Goal: Task Accomplishment & Management: Use online tool/utility

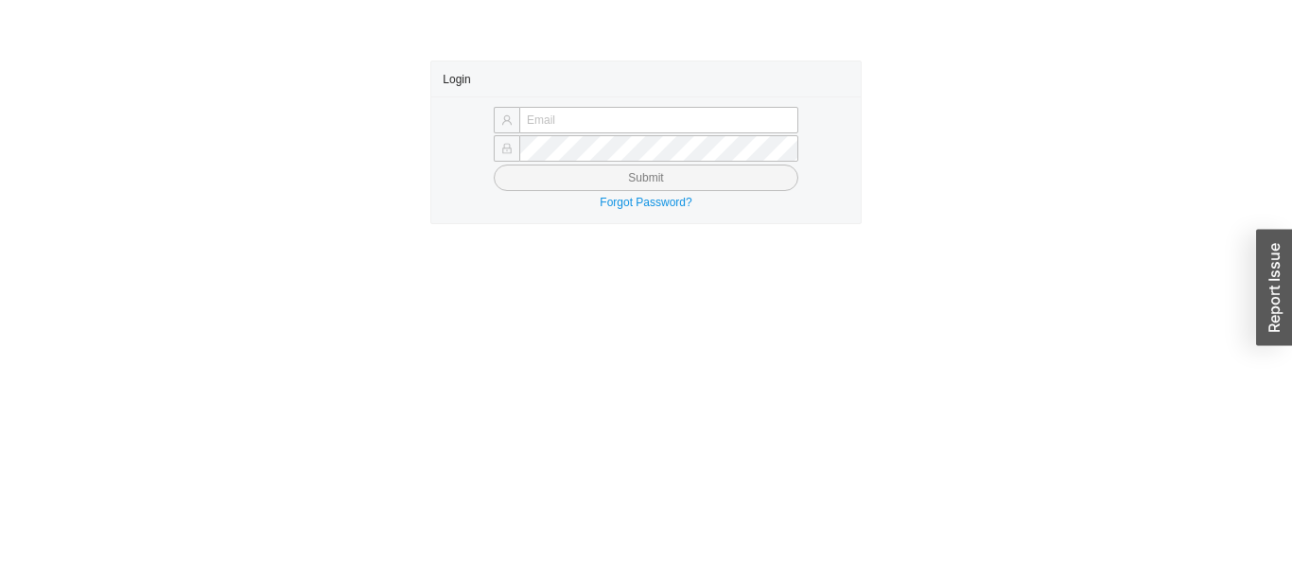
type input "[EMAIL_ADDRESS][PERSON_NAME][DOMAIN_NAME]"
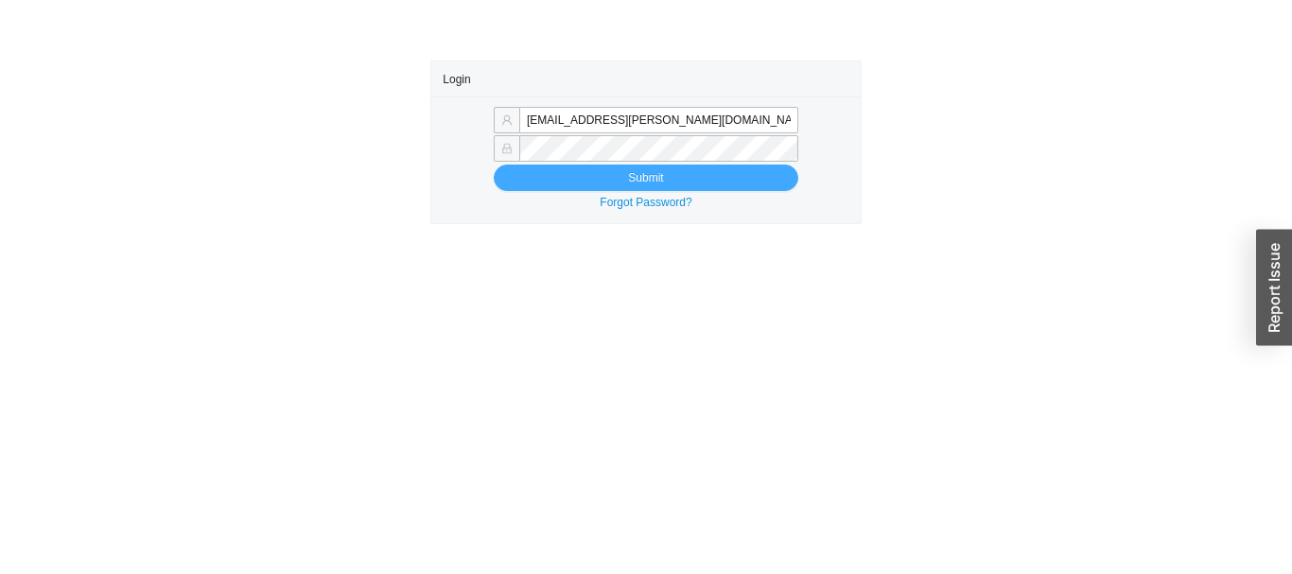
click at [769, 166] on button "Submit" at bounding box center [646, 178] width 305 height 26
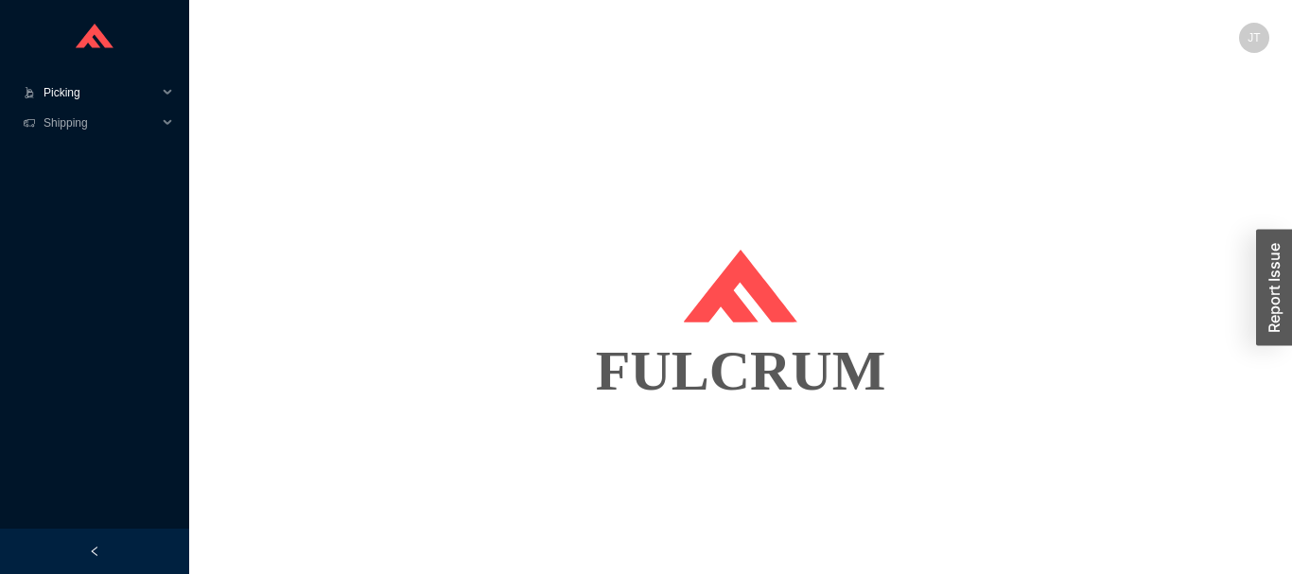
click at [167, 93] on icon at bounding box center [169, 93] width 9 height 0
click at [94, 117] on link "Start Pick" at bounding box center [69, 122] width 48 height 13
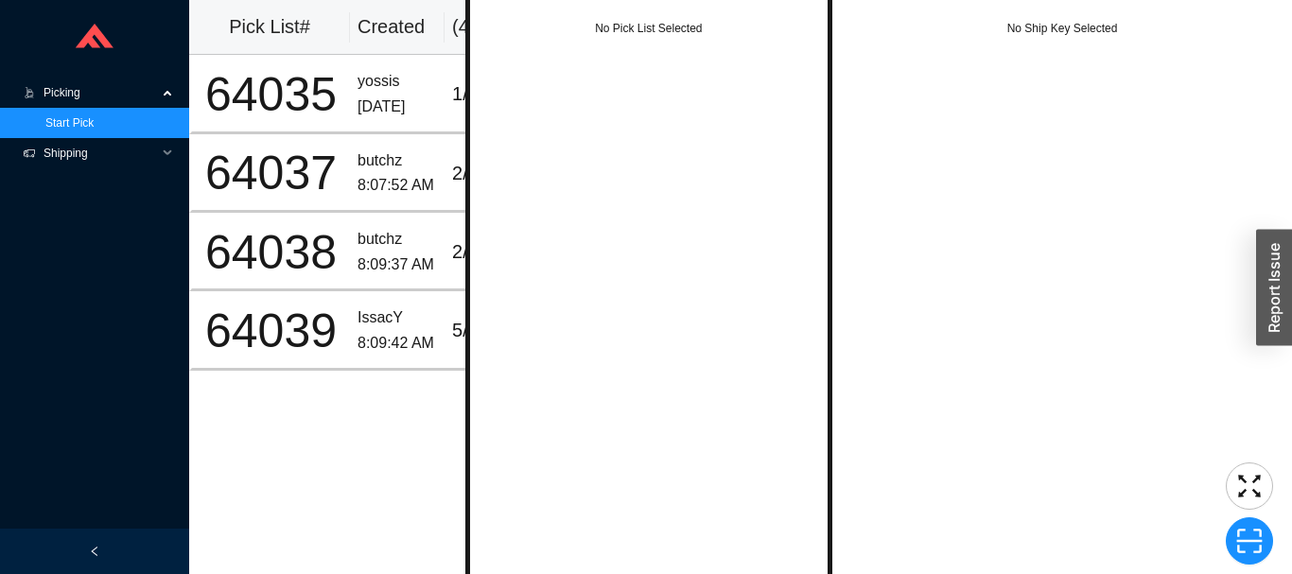
click at [120, 147] on span "Shipping" at bounding box center [101, 153] width 114 height 30
click at [152, 97] on span "Picking" at bounding box center [101, 93] width 114 height 30
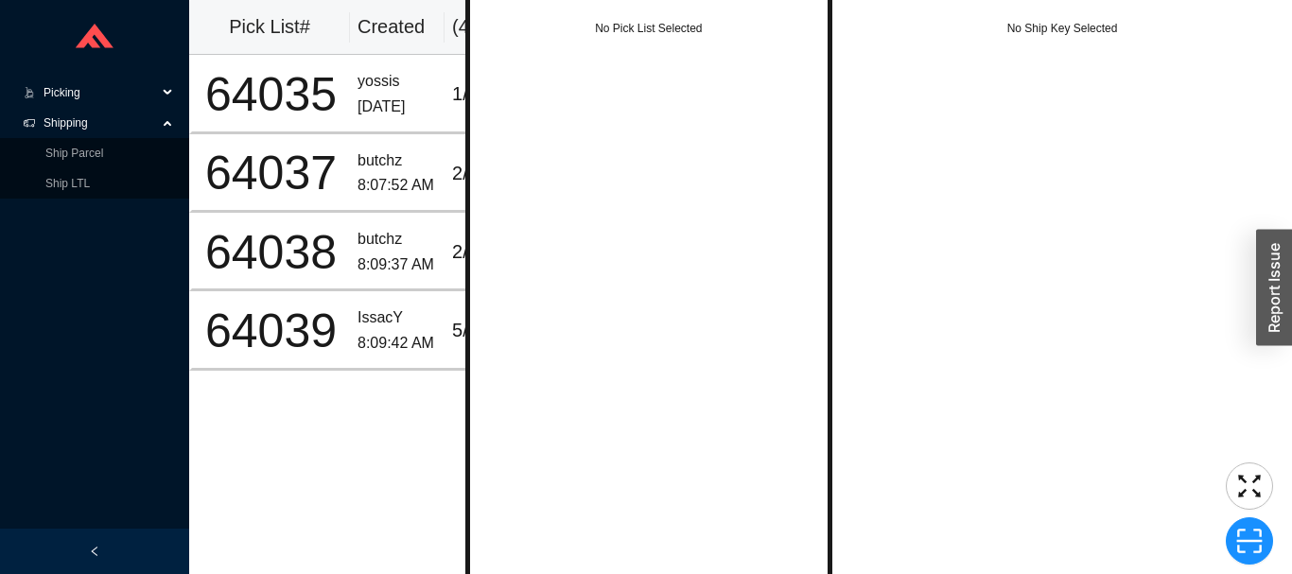
click at [167, 93] on icon at bounding box center [169, 93] width 9 height 0
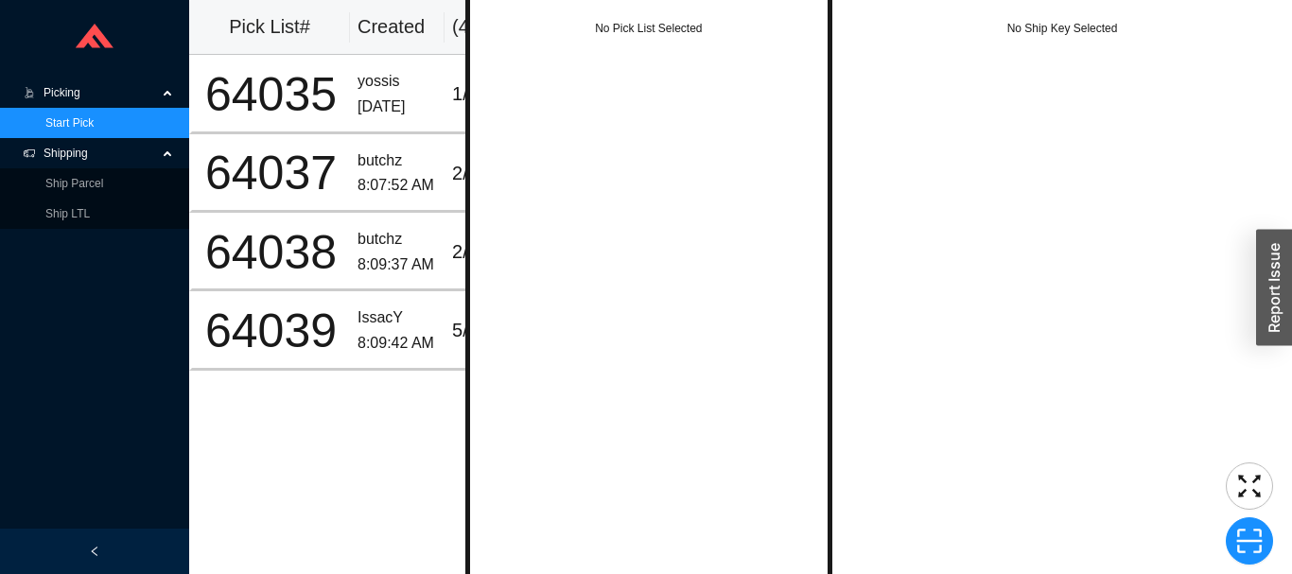
click at [167, 91] on icon at bounding box center [169, 91] width 9 height 0
